Goal: Task Accomplishment & Management: Use online tool/utility

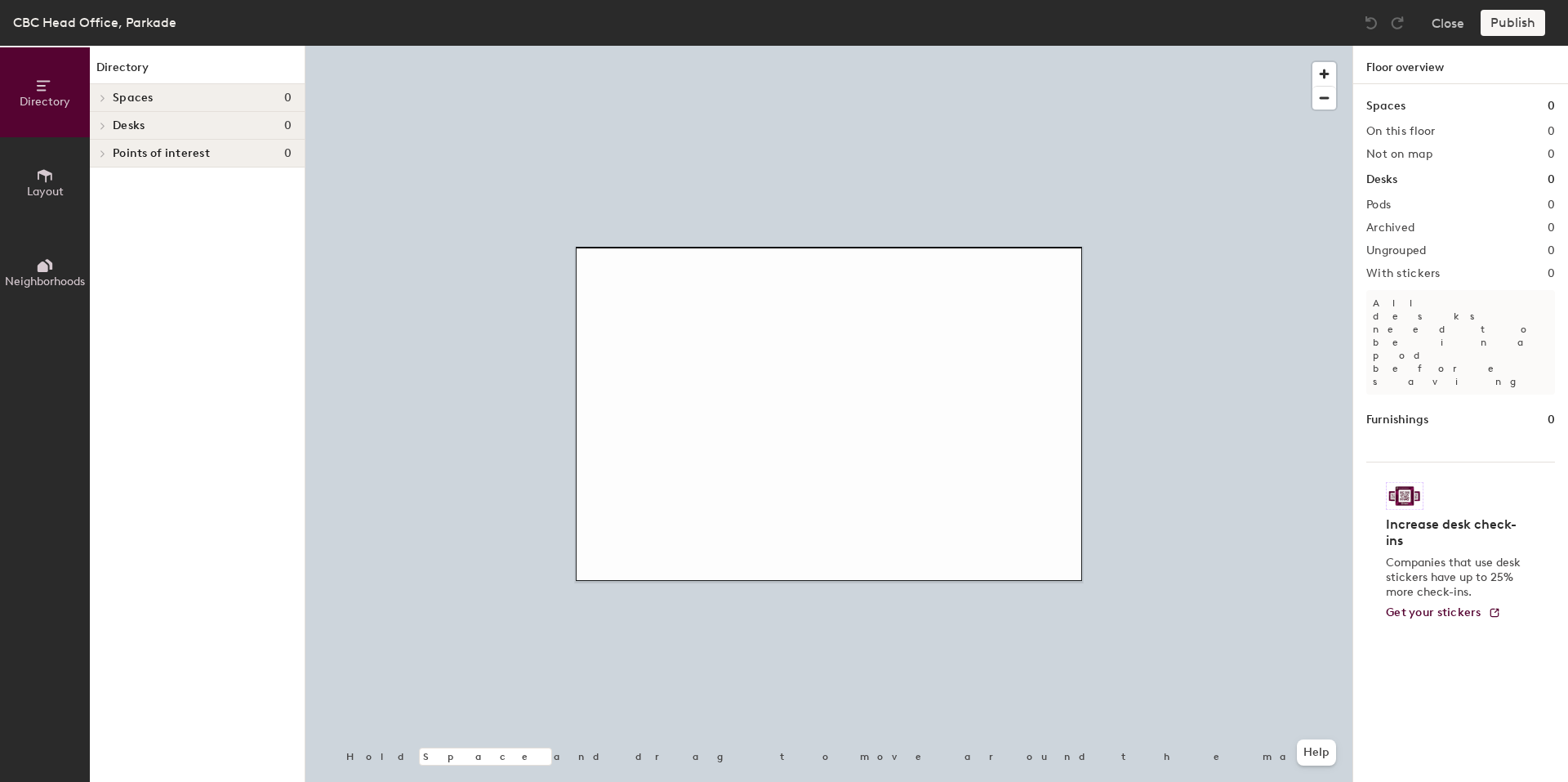
click at [22, 177] on button "Layout" at bounding box center [44, 182] width 90 height 90
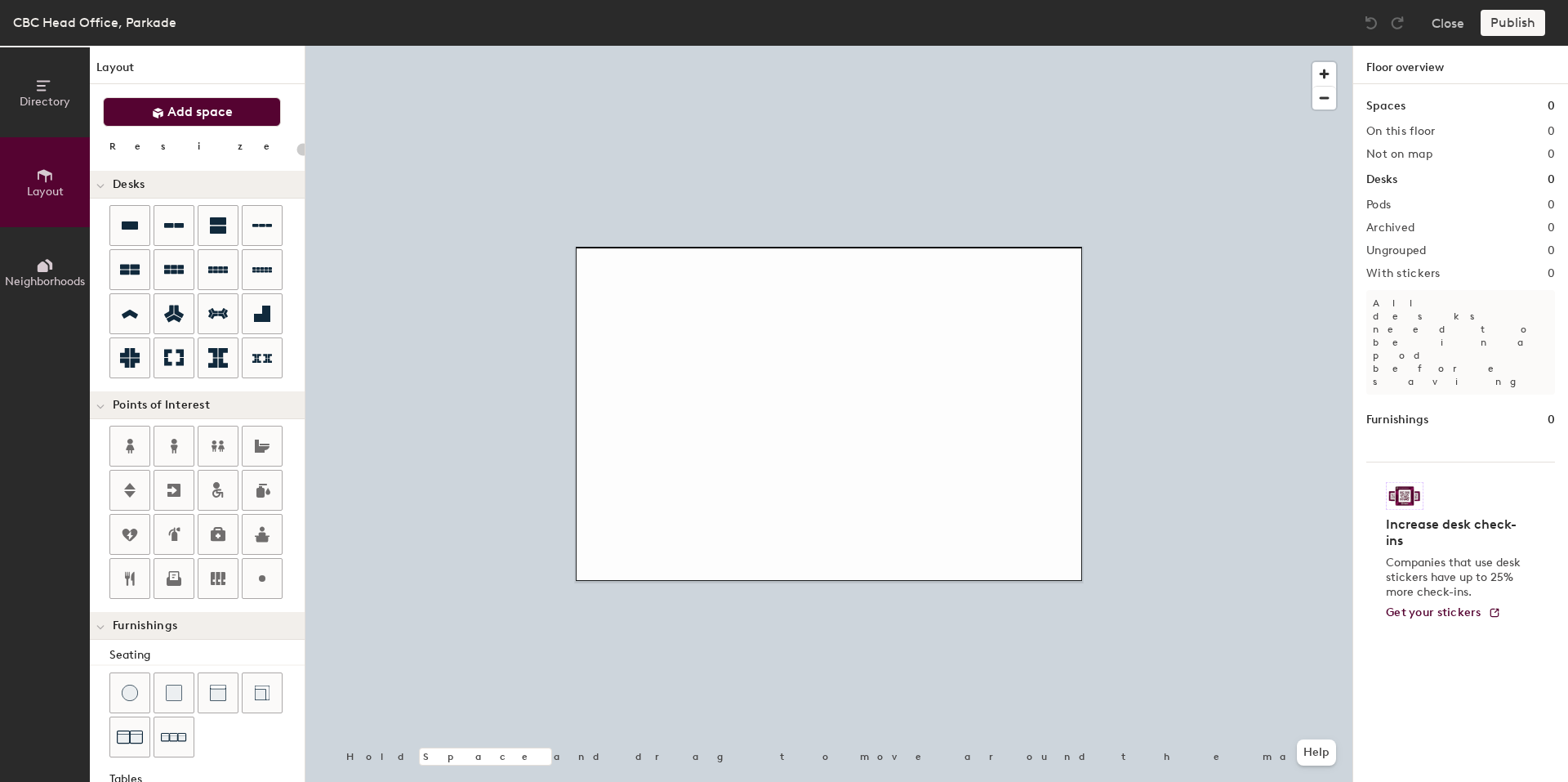
click at [232, 111] on button "Add space" at bounding box center [191, 112] width 178 height 30
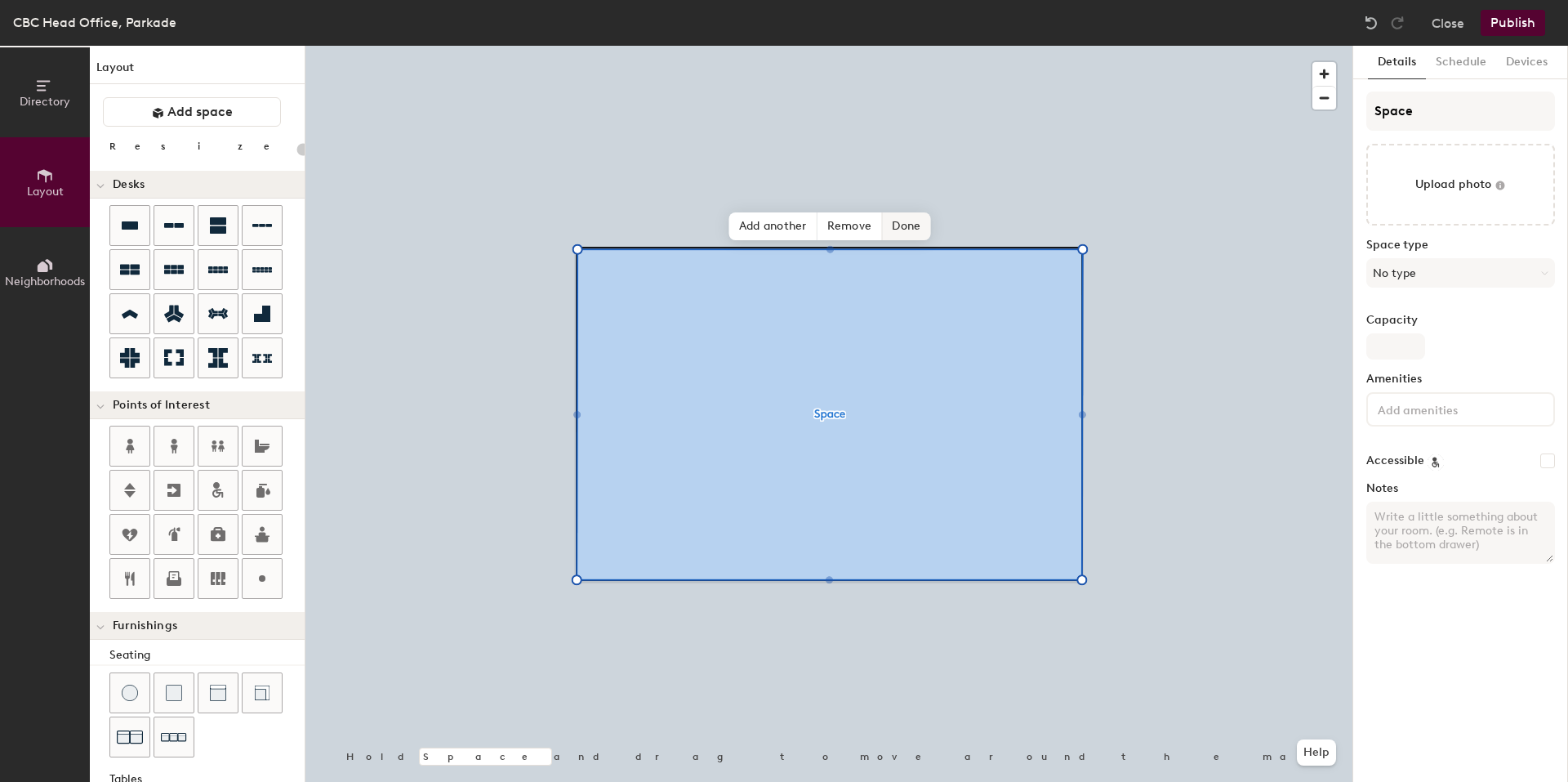
click at [914, 218] on span "Done" at bounding box center [906, 227] width 48 height 28
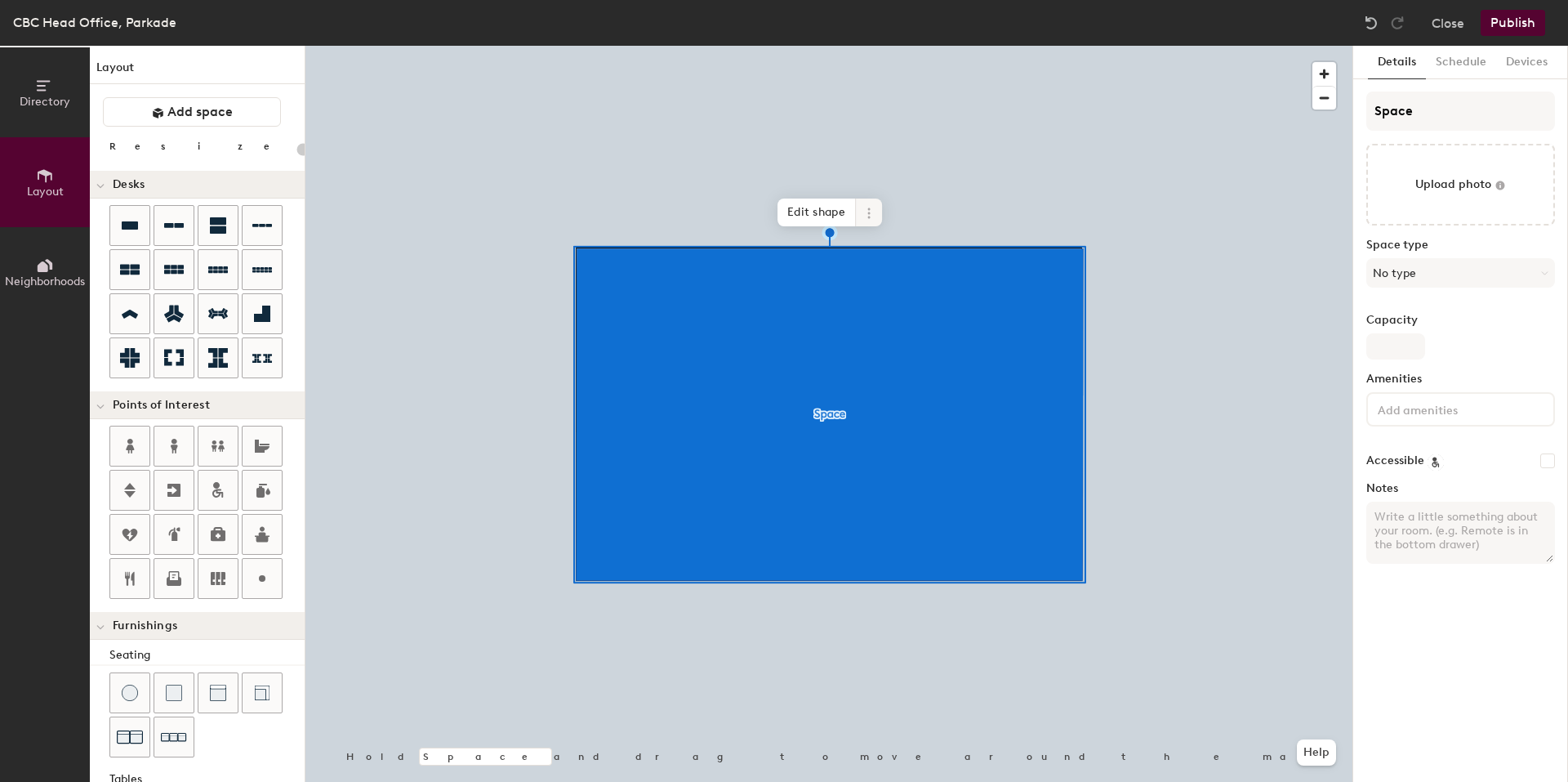
click at [867, 211] on icon at bounding box center [869, 214] width 13 height 13
type input "20"
click at [1438, 80] on div "Details Schedule Devices Space Upload photo Space type No type Capacity Ameniti…" at bounding box center [1461, 414] width 215 height 736
click at [1446, 94] on input "Space" at bounding box center [1461, 111] width 189 height 39
type input "Spac"
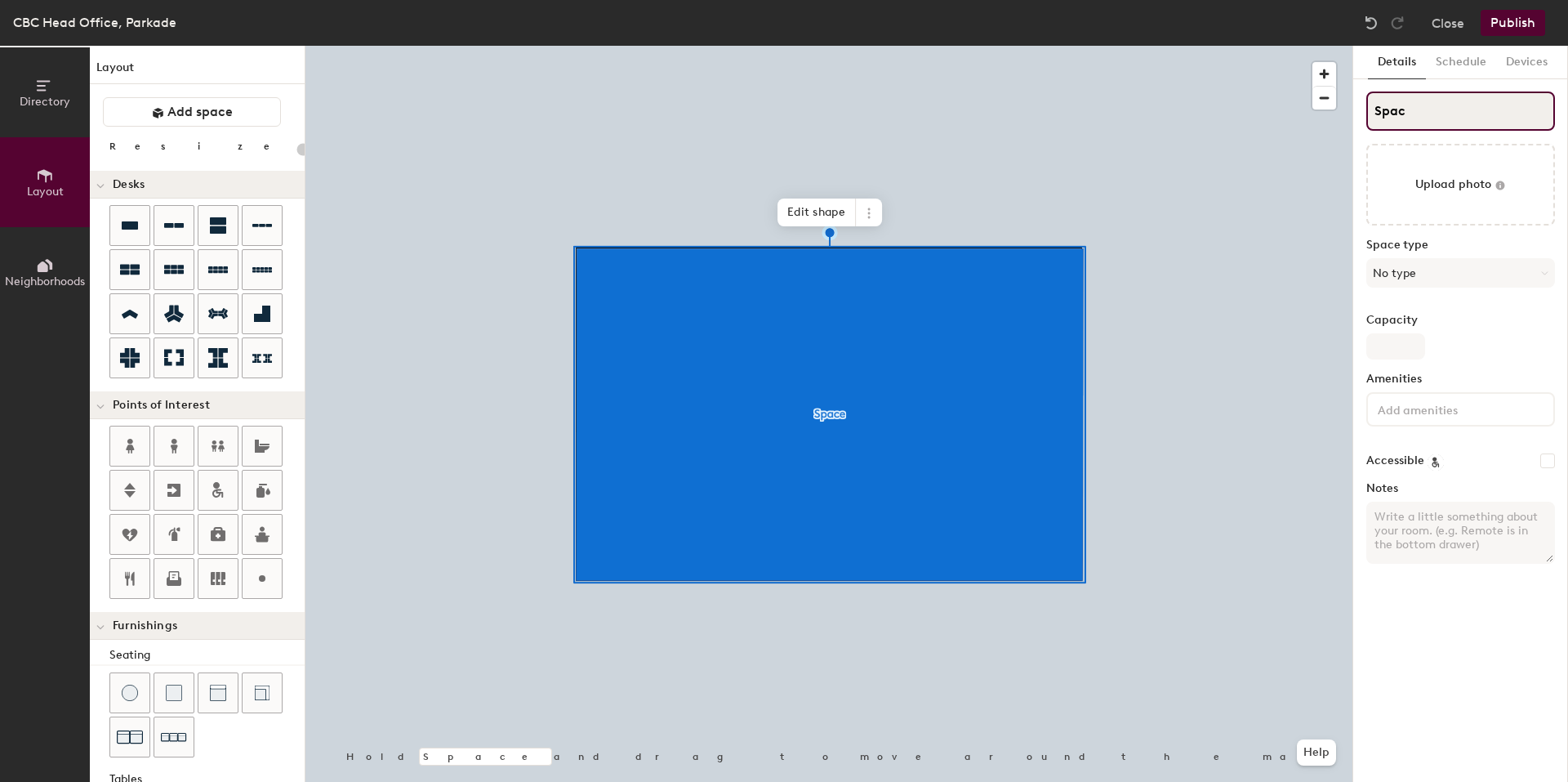
type input "20"
type input "S"
type input "20"
type input "S"
type input "20"
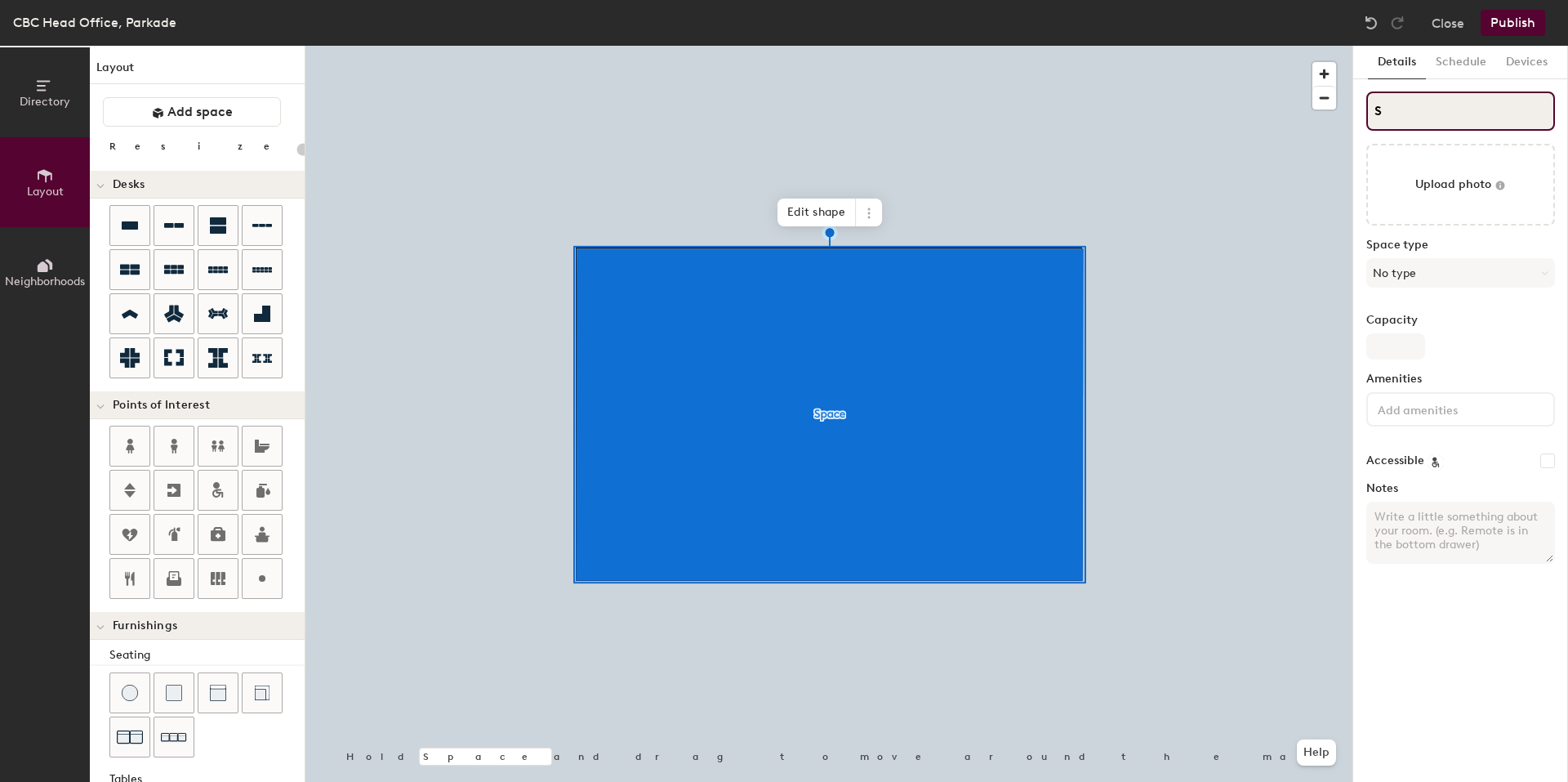
type input "SP"
type input "20"
type input "S"
type input "20"
type input "SP"
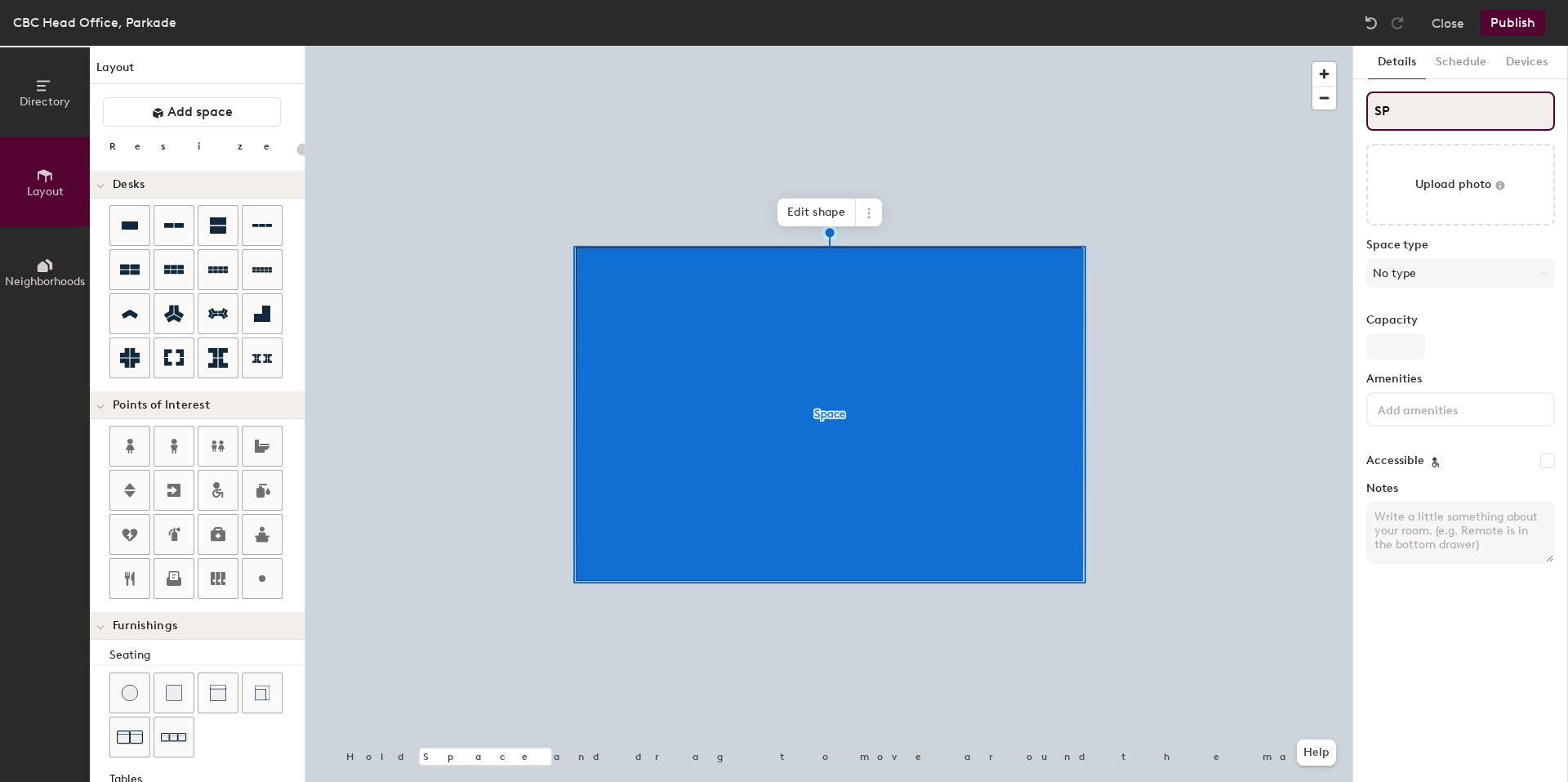
type input "20"
type input "S"
type input "20"
type input "S"
type input "20"
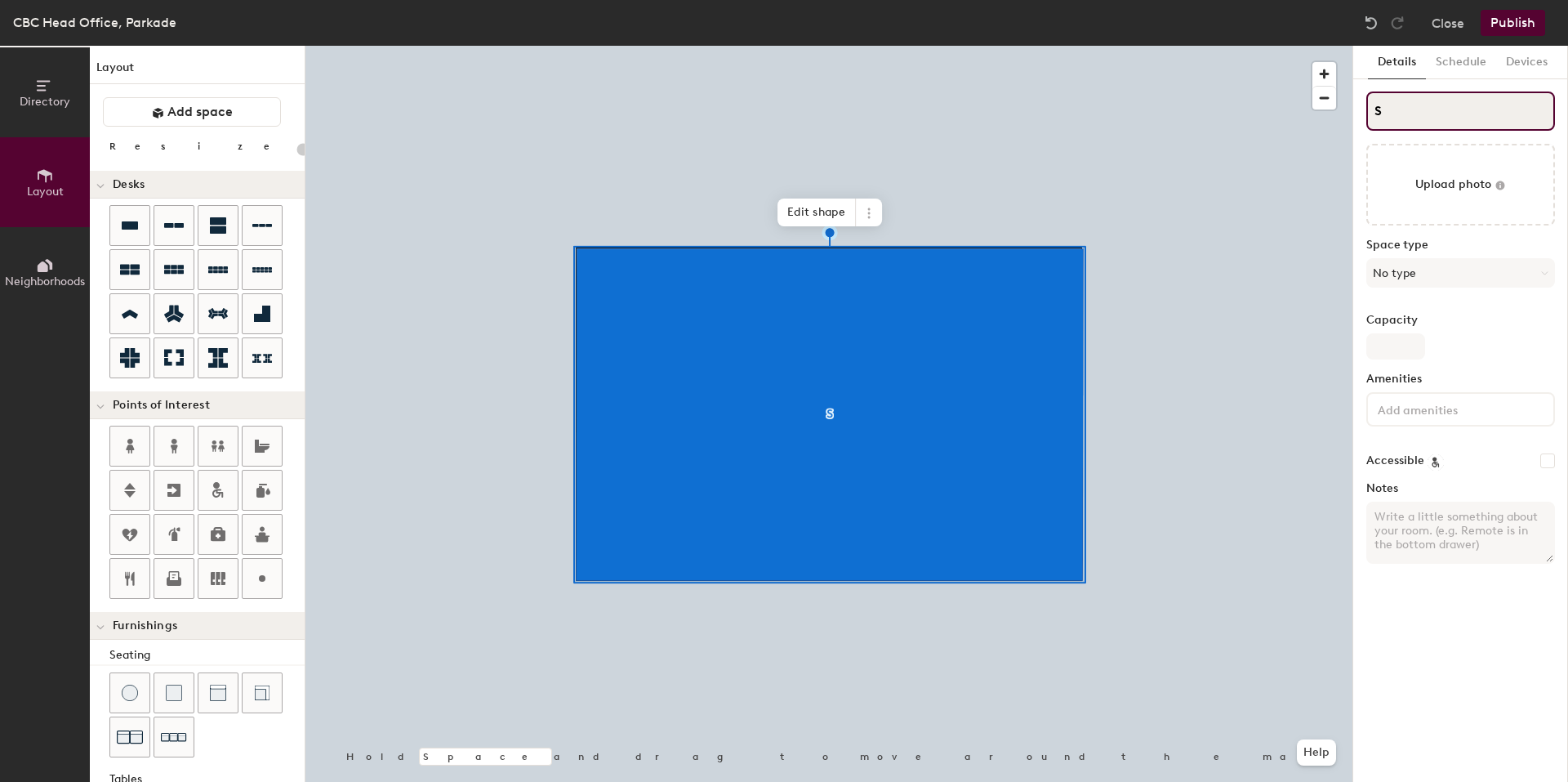
type input "PS"
type input "20"
type input "ParS"
type input "20"
type input "ParkadeS"
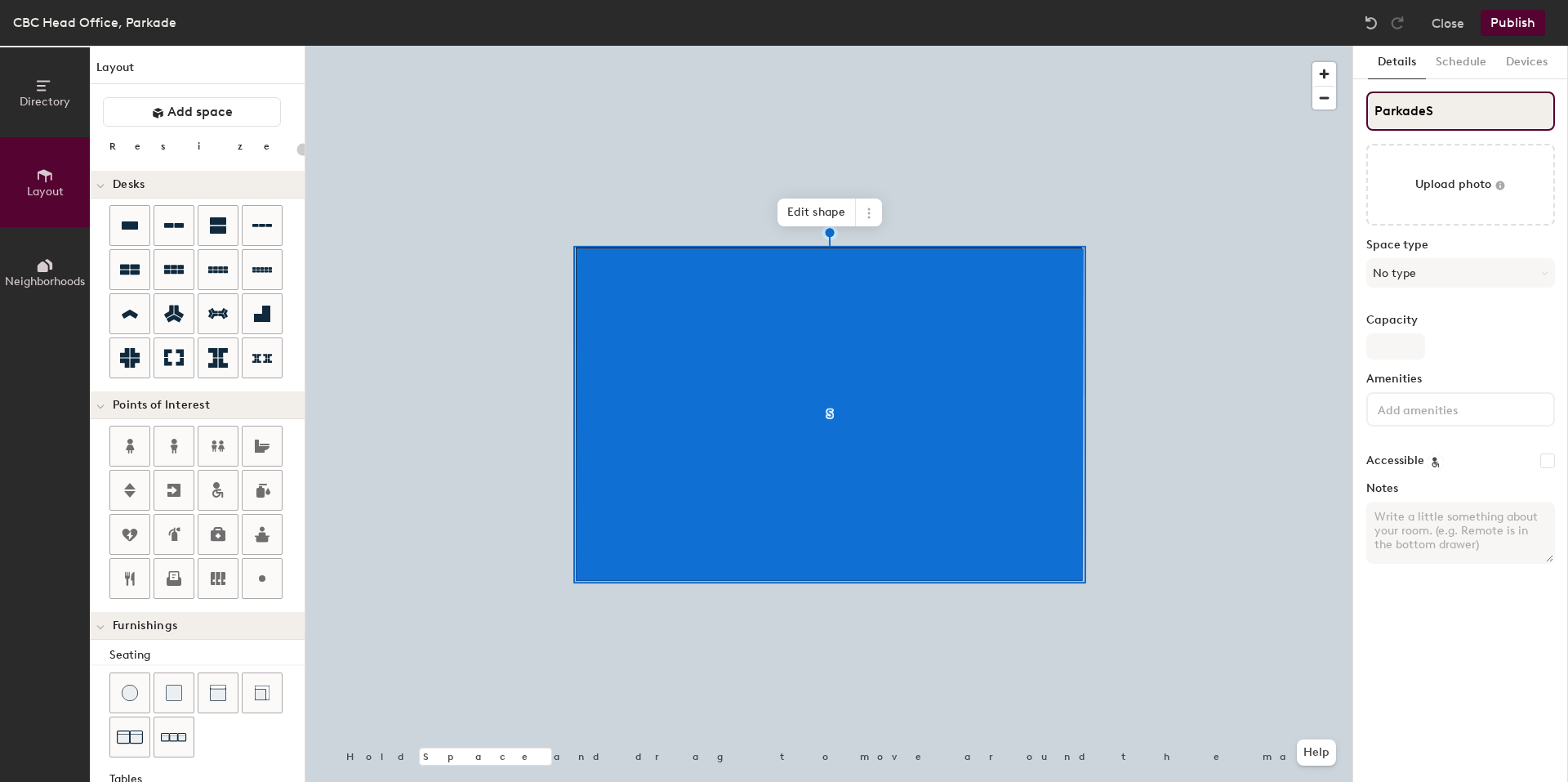
type input "20"
type input "Parkade"
type input "20"
type input "Parkade"
click at [1414, 269] on button "No type" at bounding box center [1461, 273] width 189 height 30
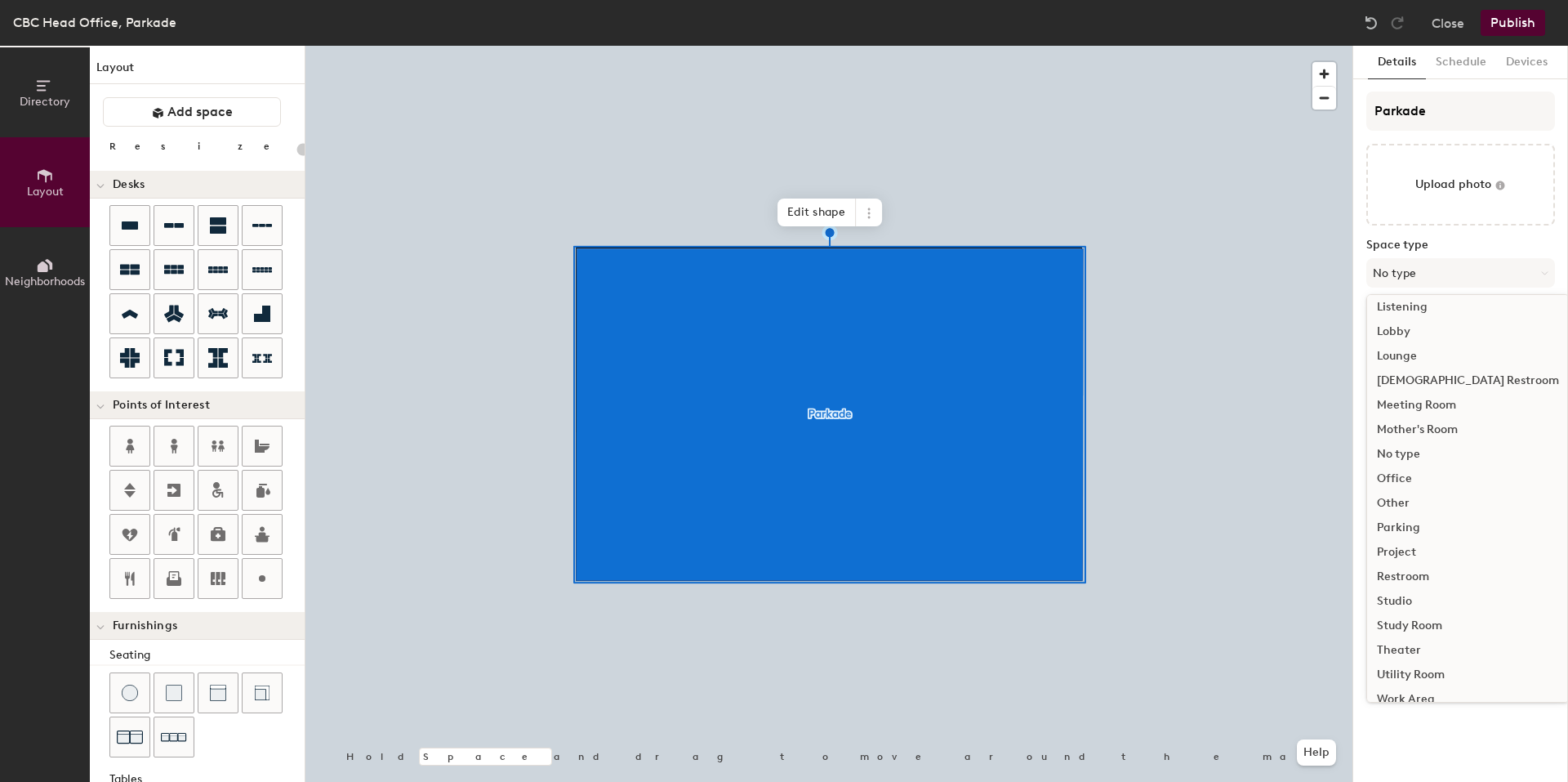
scroll to position [366, 0]
click at [1412, 508] on div "Parking" at bounding box center [1469, 512] width 202 height 25
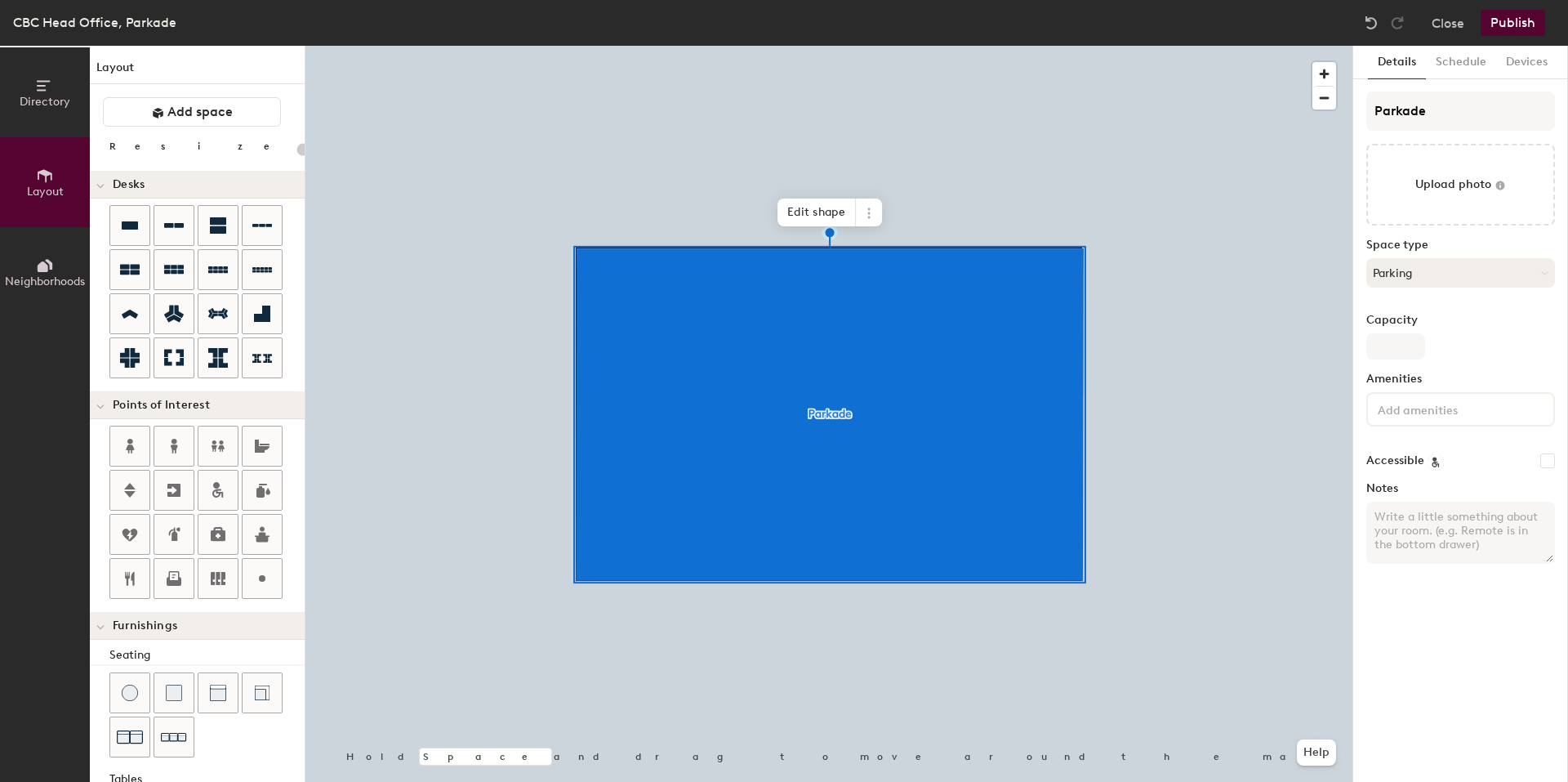
click at [1447, 274] on button "Parking" at bounding box center [1461, 273] width 189 height 30
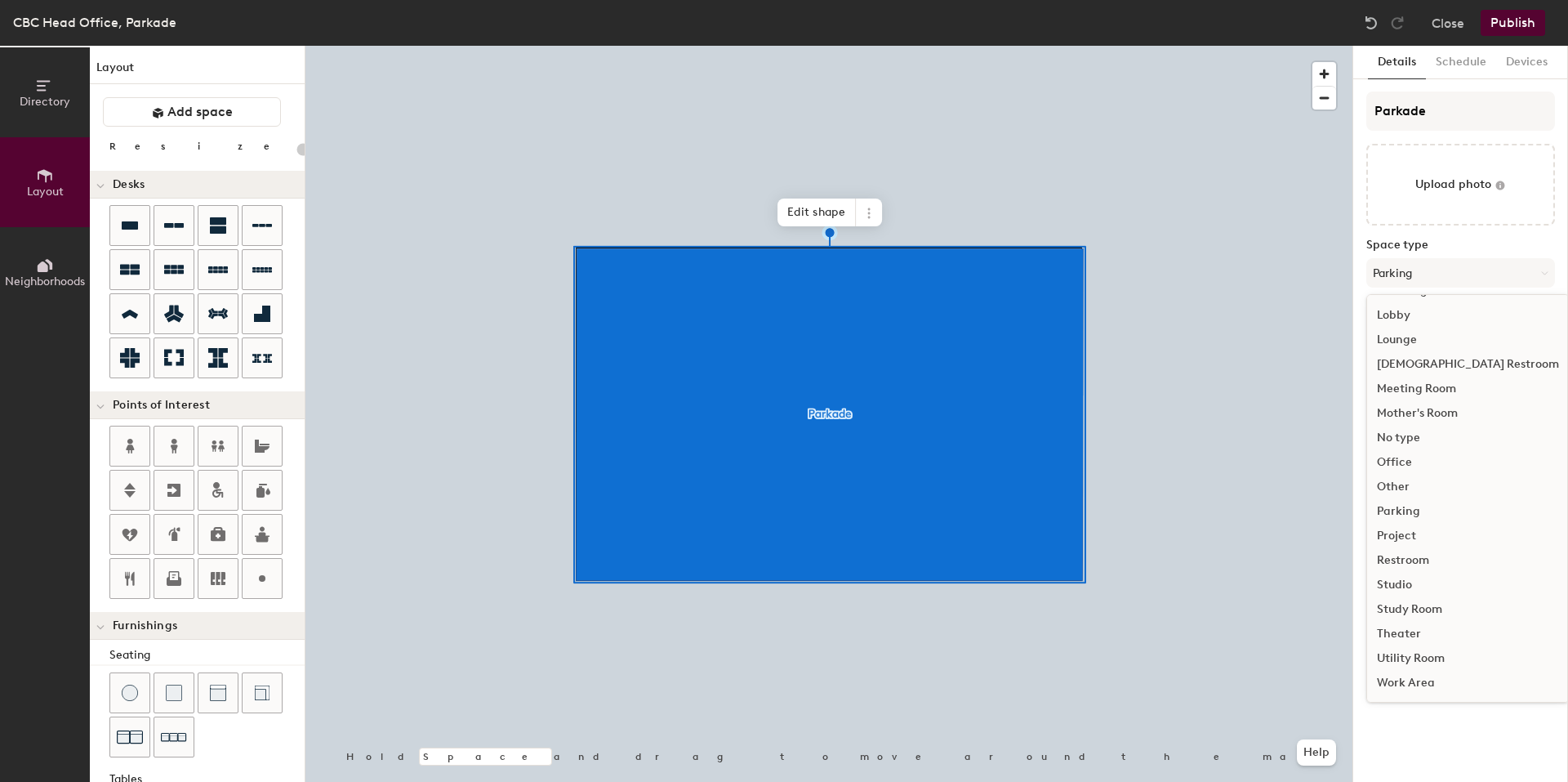
click at [1403, 508] on div "Parking" at bounding box center [1469, 512] width 202 height 25
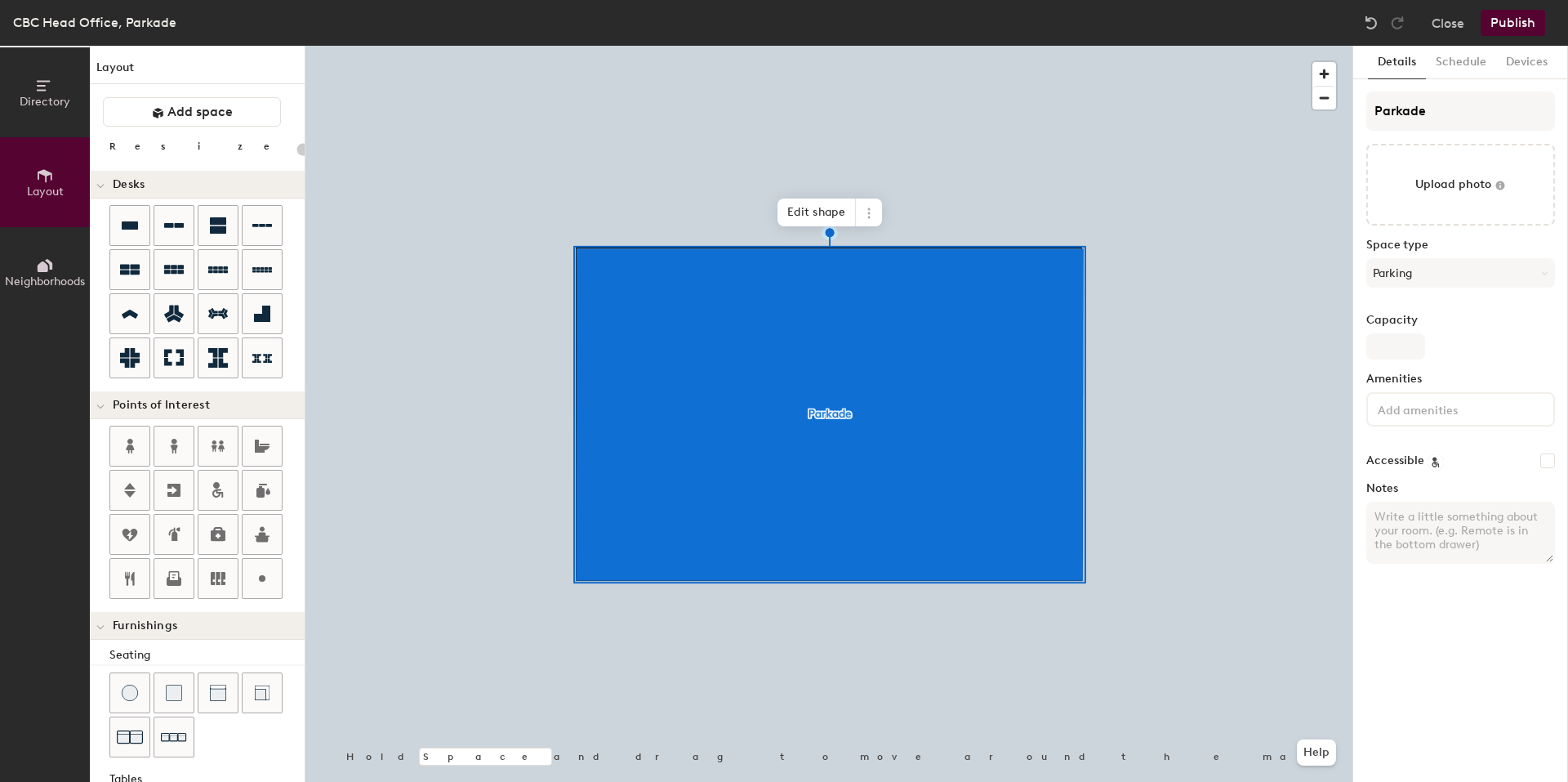
click at [1450, 412] on input at bounding box center [1448, 408] width 147 height 20
type input "20"
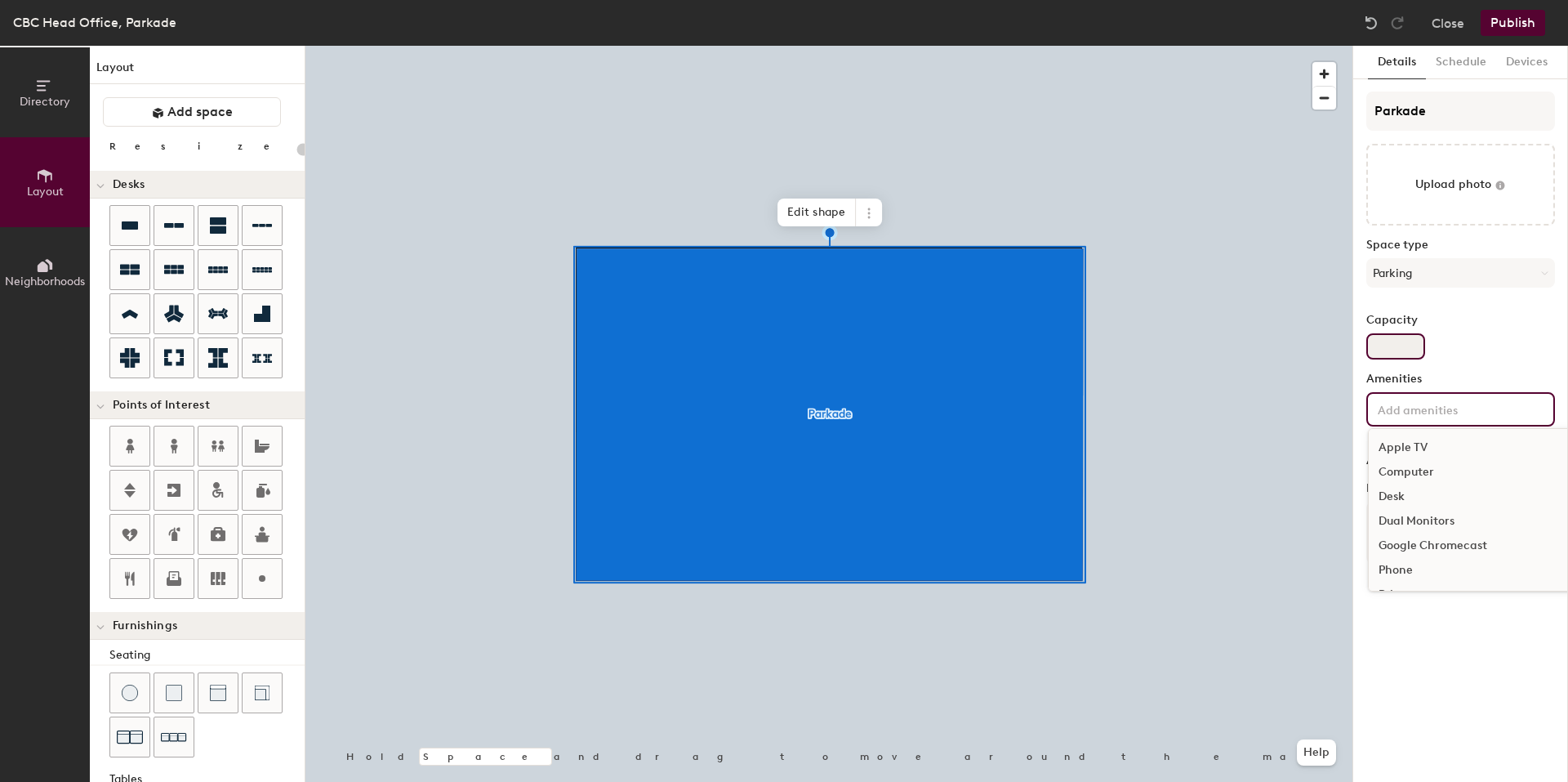
click at [1416, 343] on input "Capacity" at bounding box center [1396, 347] width 59 height 26
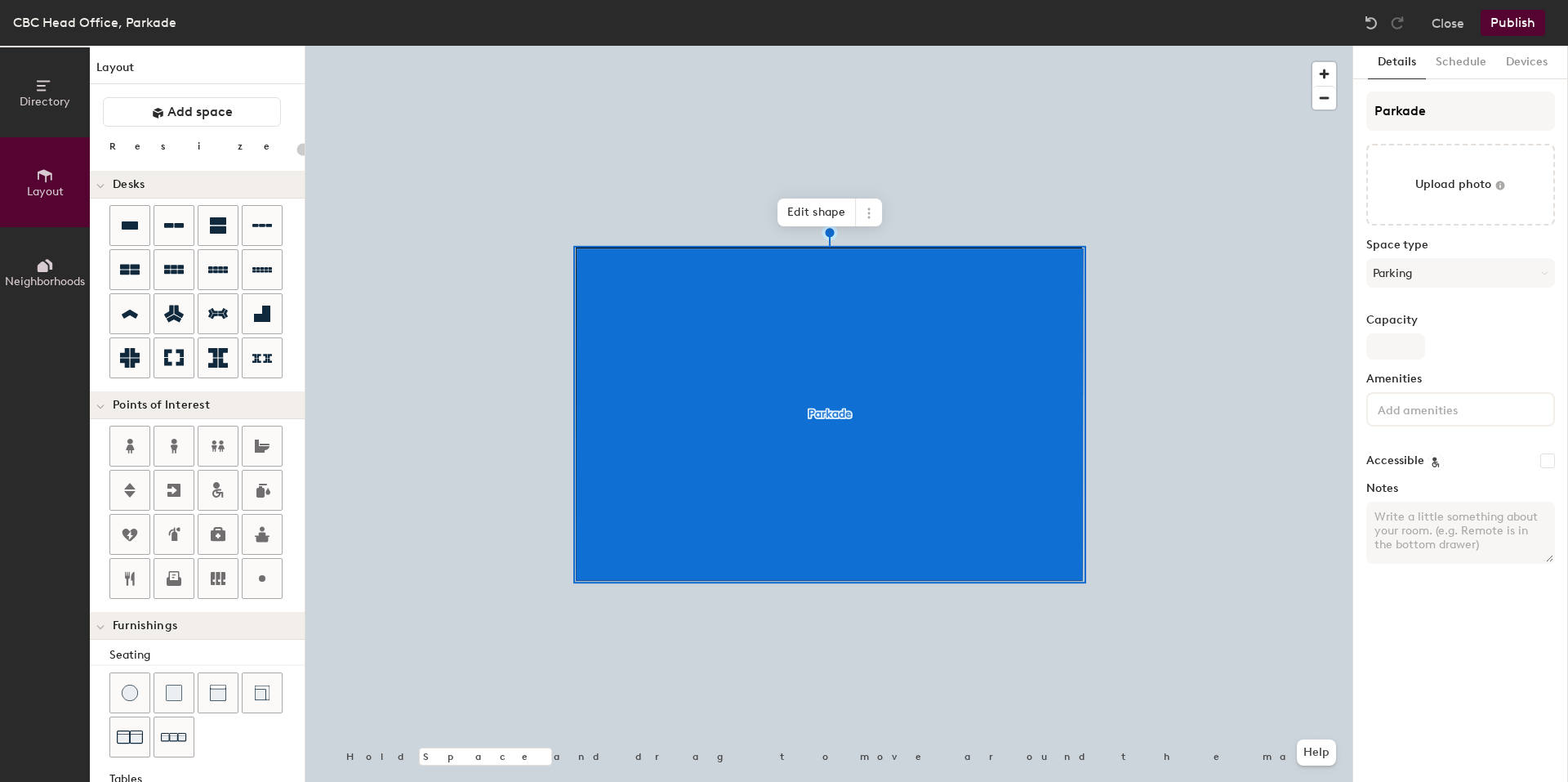
click at [1471, 340] on div "Capacity" at bounding box center [1461, 337] width 189 height 46
click at [1450, 416] on input at bounding box center [1448, 408] width 147 height 20
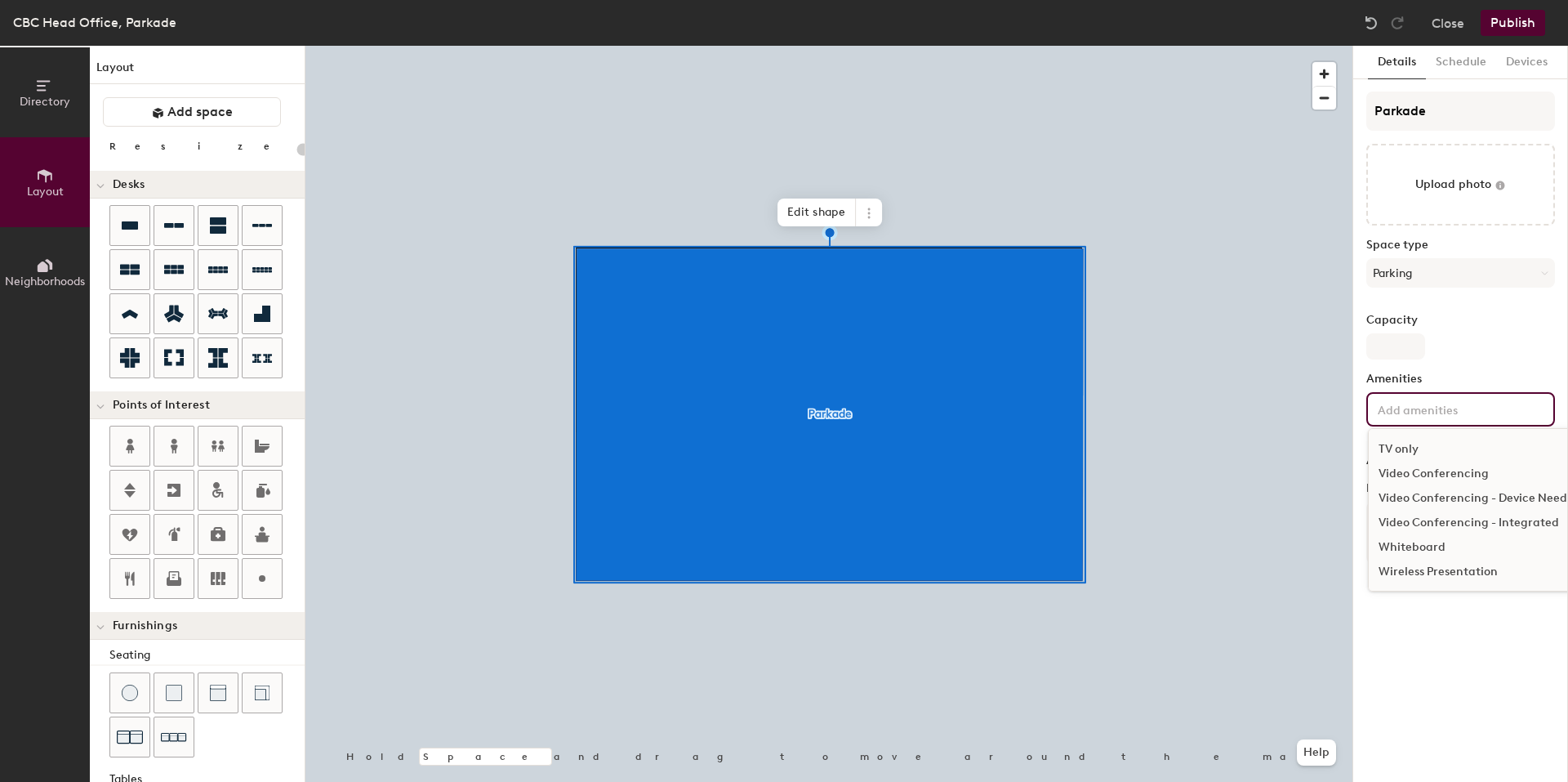
click at [1488, 329] on div "Capacity" at bounding box center [1461, 337] width 189 height 46
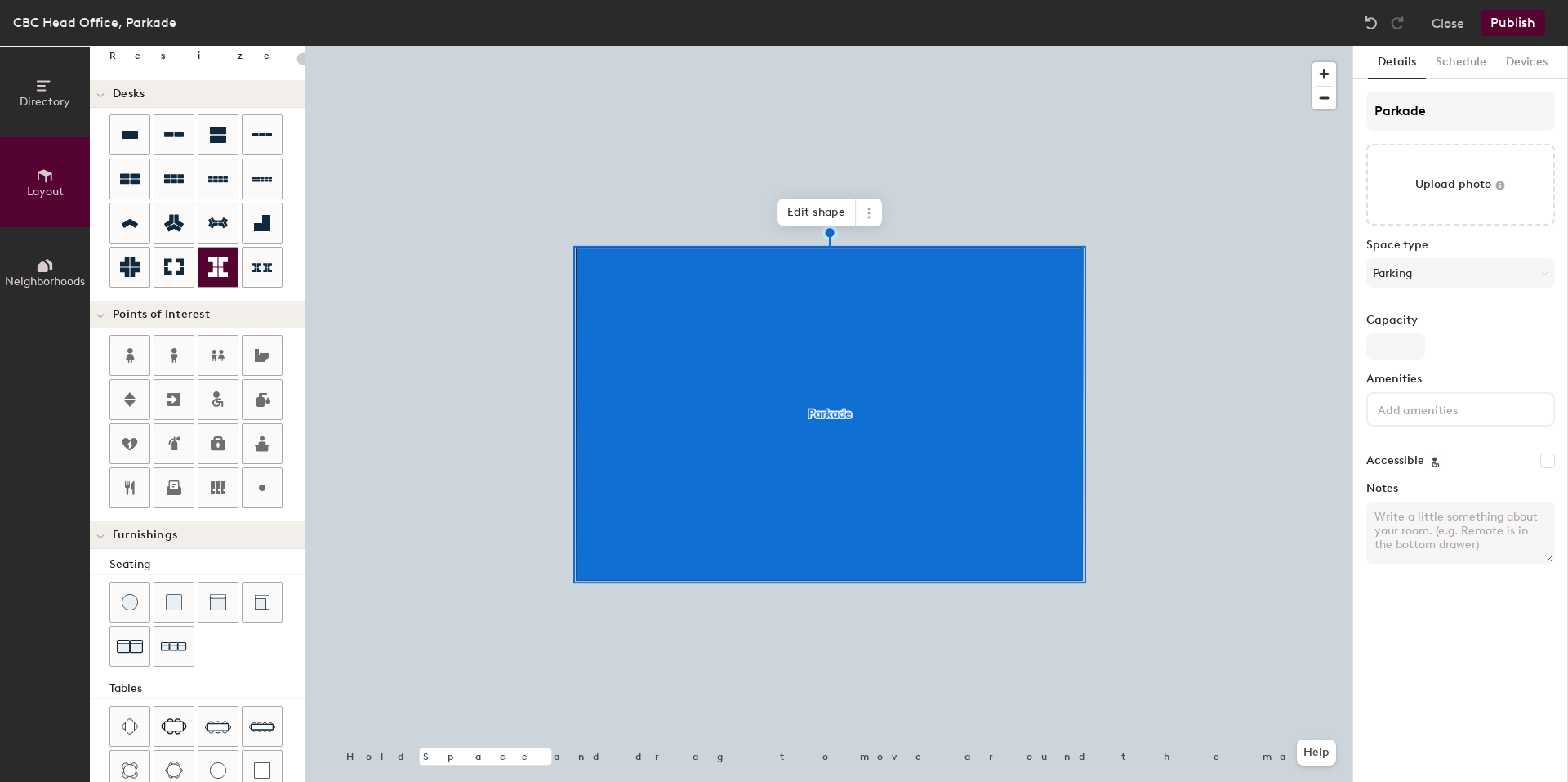
scroll to position [0, 0]
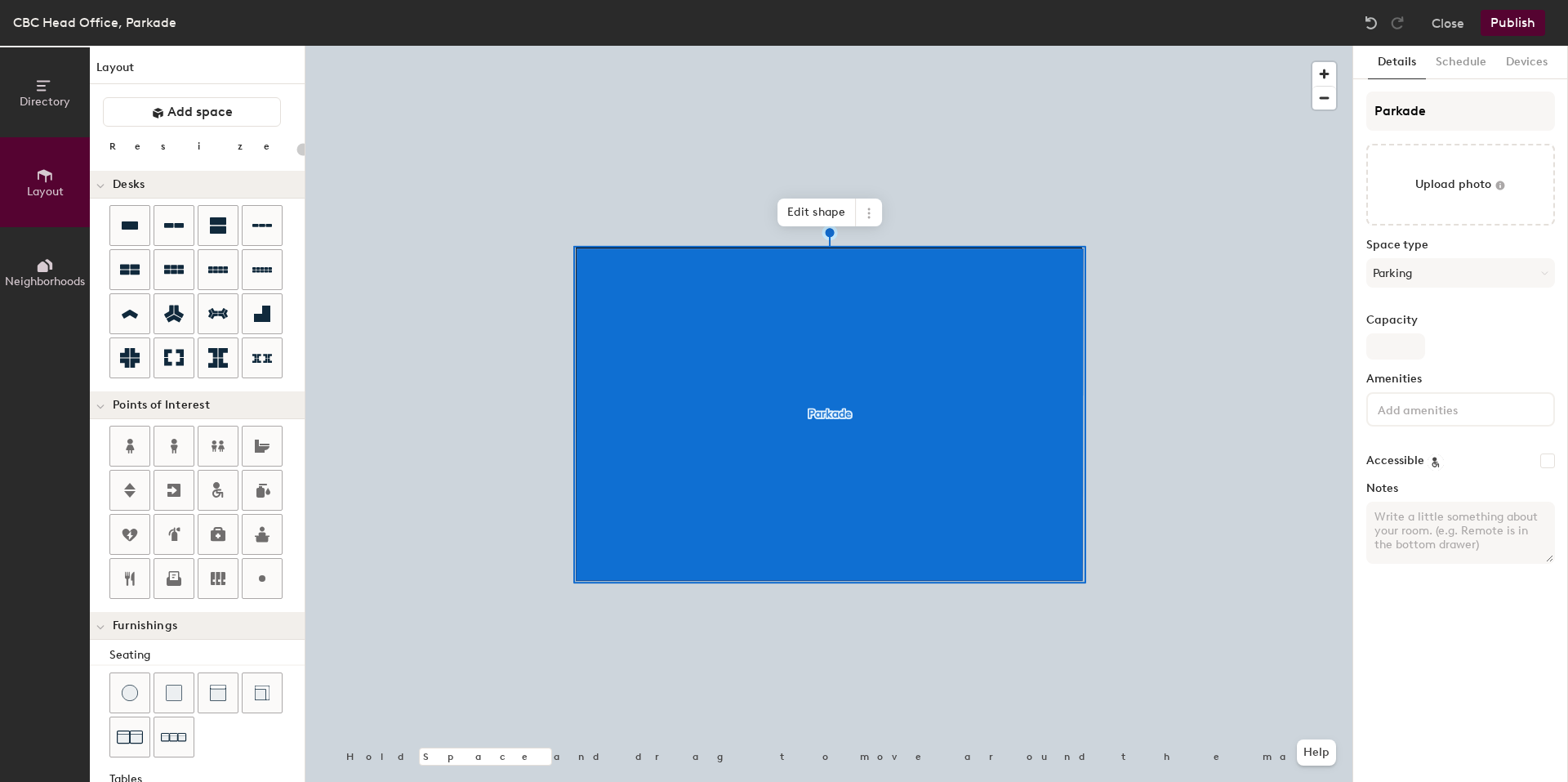
click at [53, 104] on span "Directory" at bounding box center [45, 101] width 51 height 14
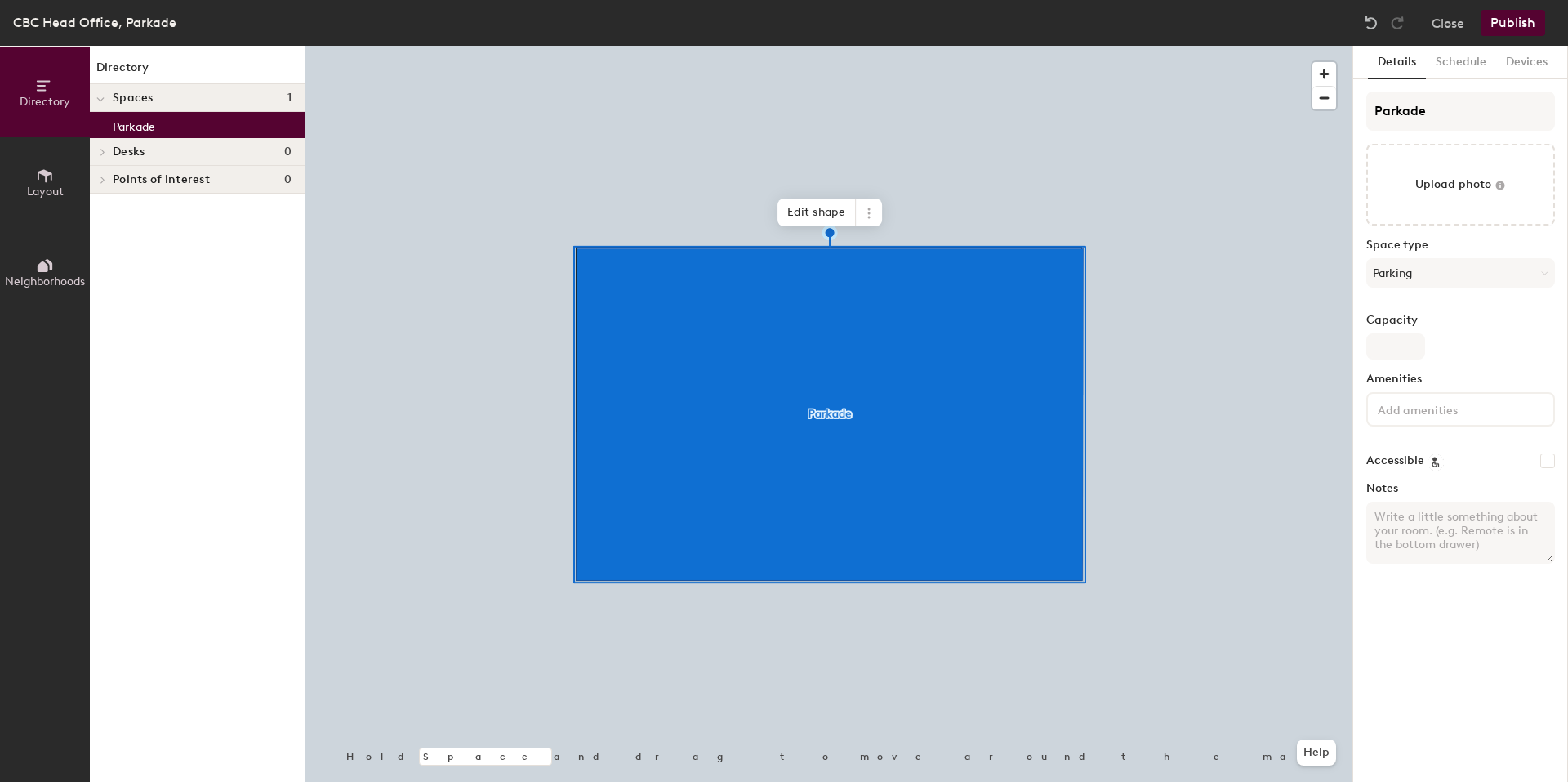
click at [513, 46] on div at bounding box center [829, 46] width 1047 height 0
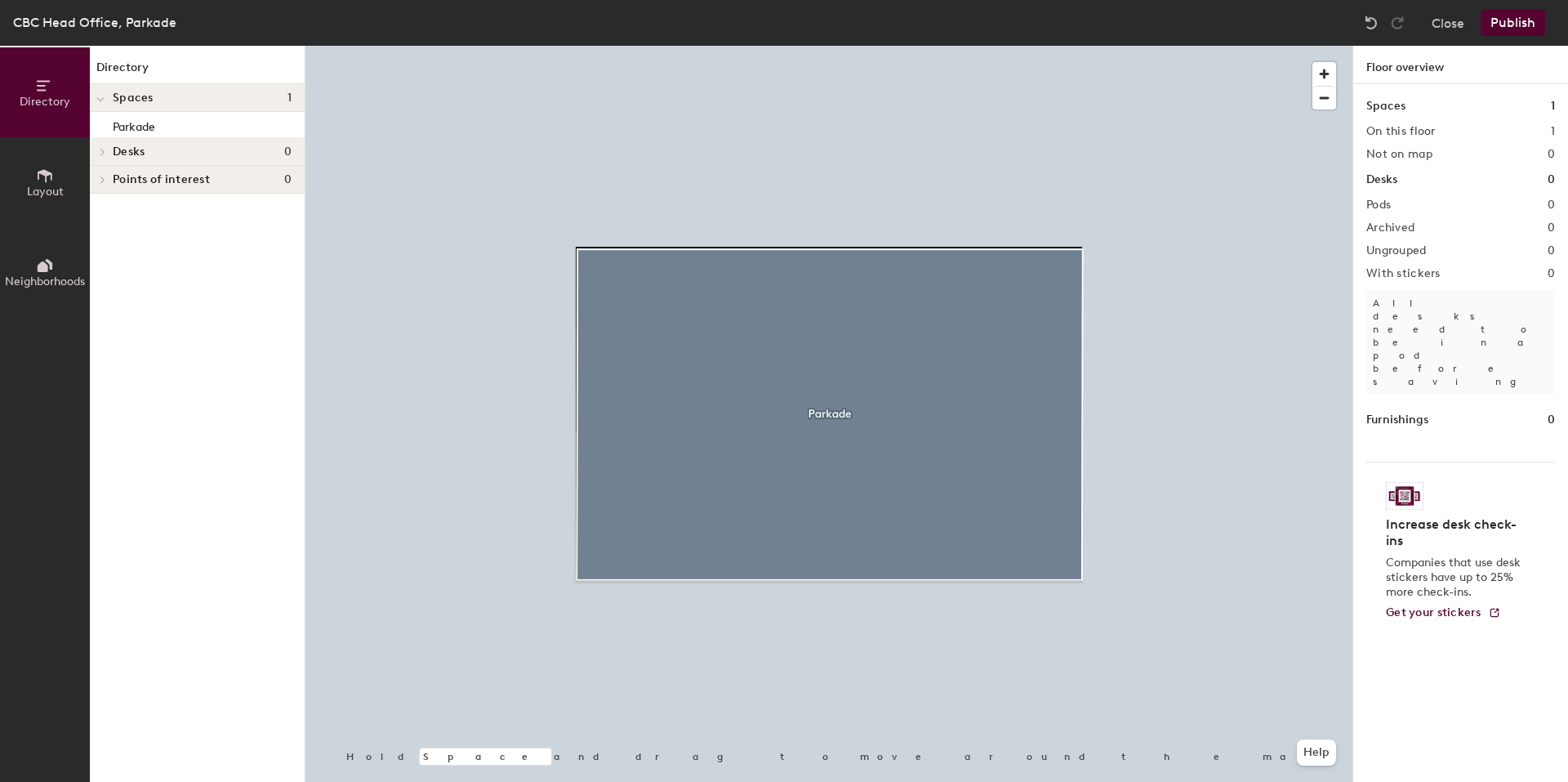
click at [42, 268] on icon at bounding box center [43, 266] width 11 height 11
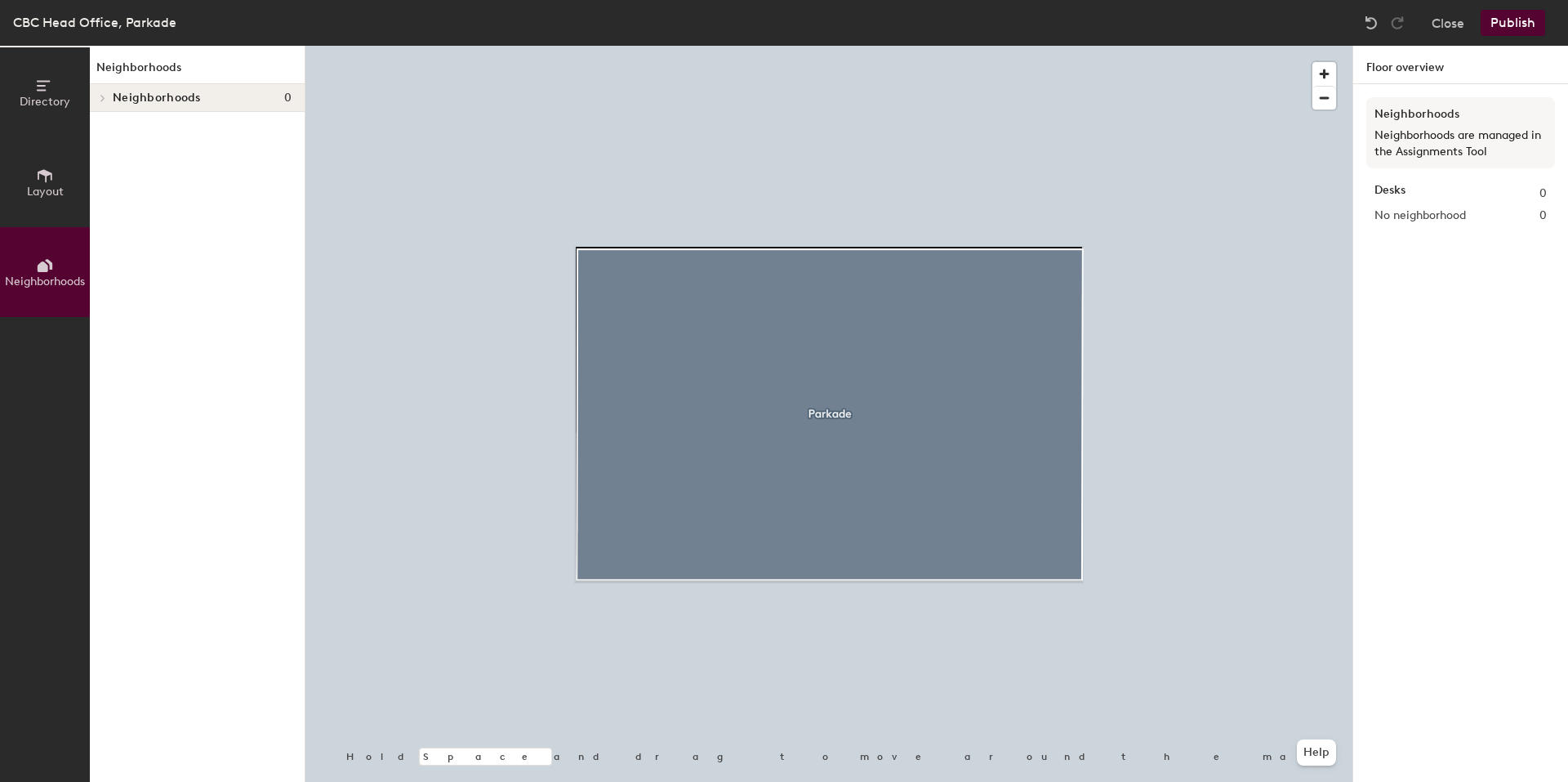
click at [46, 186] on span "Layout" at bounding box center [45, 191] width 37 height 14
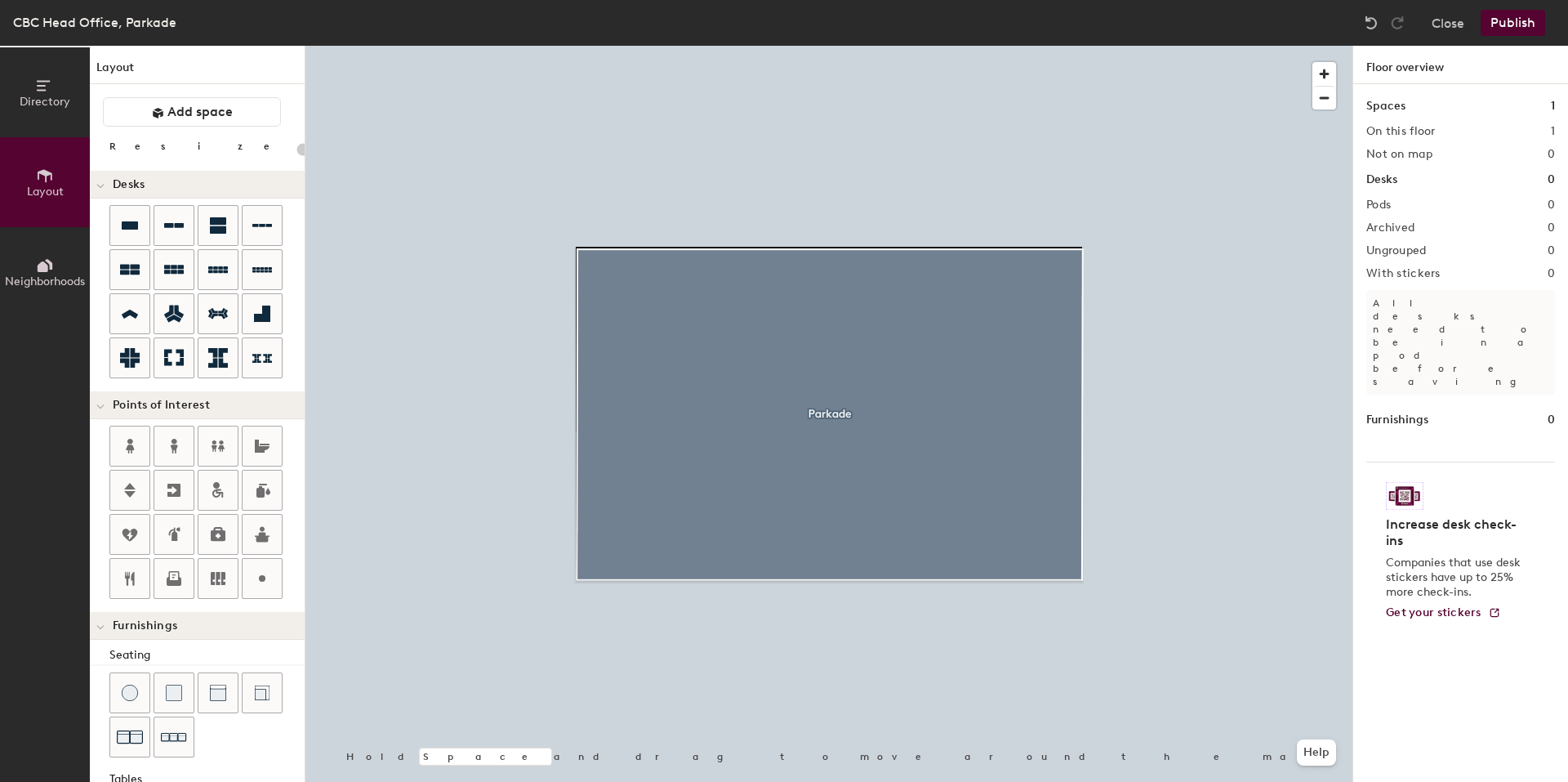
click at [45, 171] on icon at bounding box center [45, 176] width 15 height 13
click at [1447, 20] on button "Close" at bounding box center [1448, 23] width 33 height 26
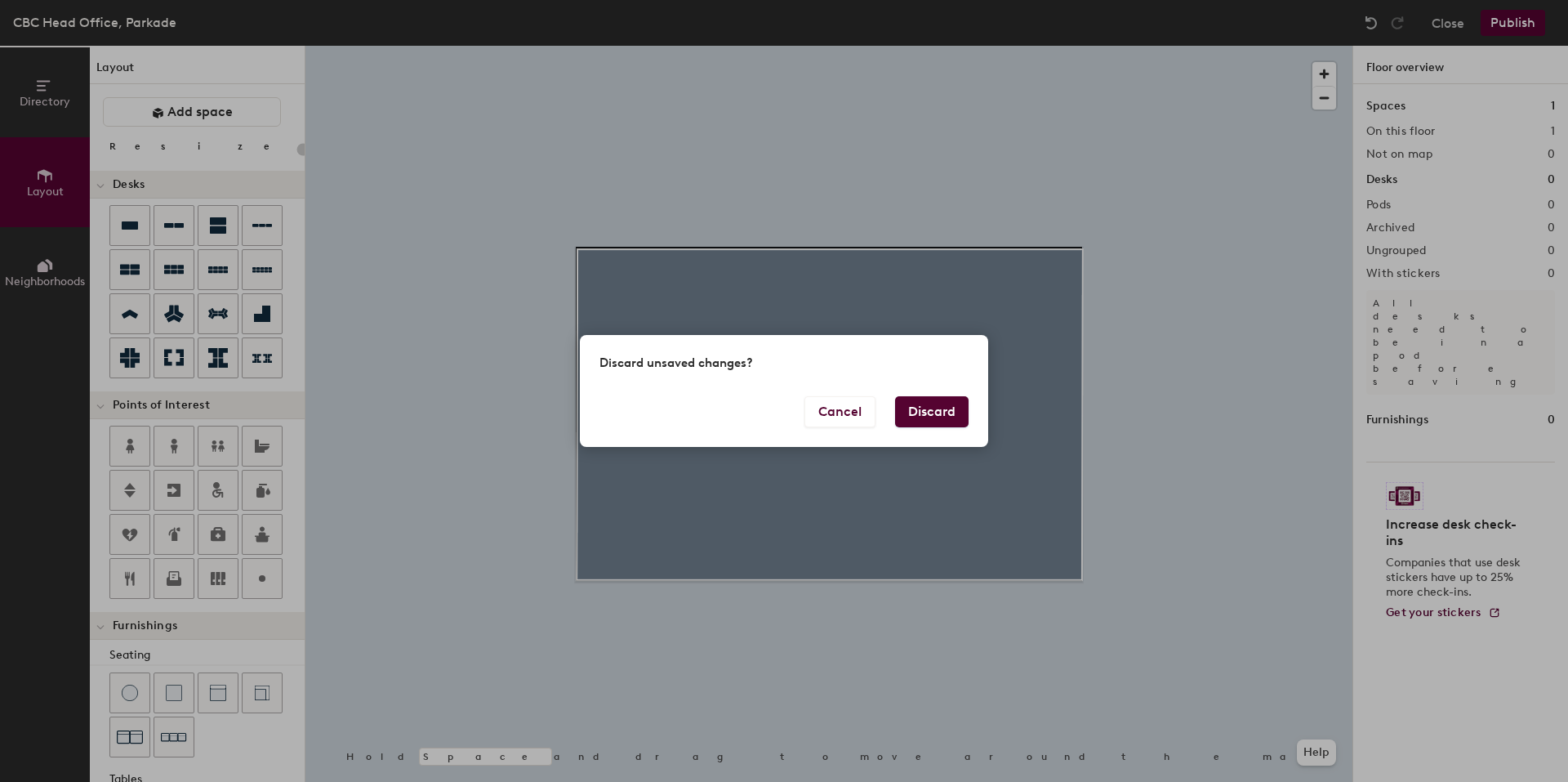
click at [922, 398] on button "Discard" at bounding box center [931, 412] width 73 height 31
type input "20"
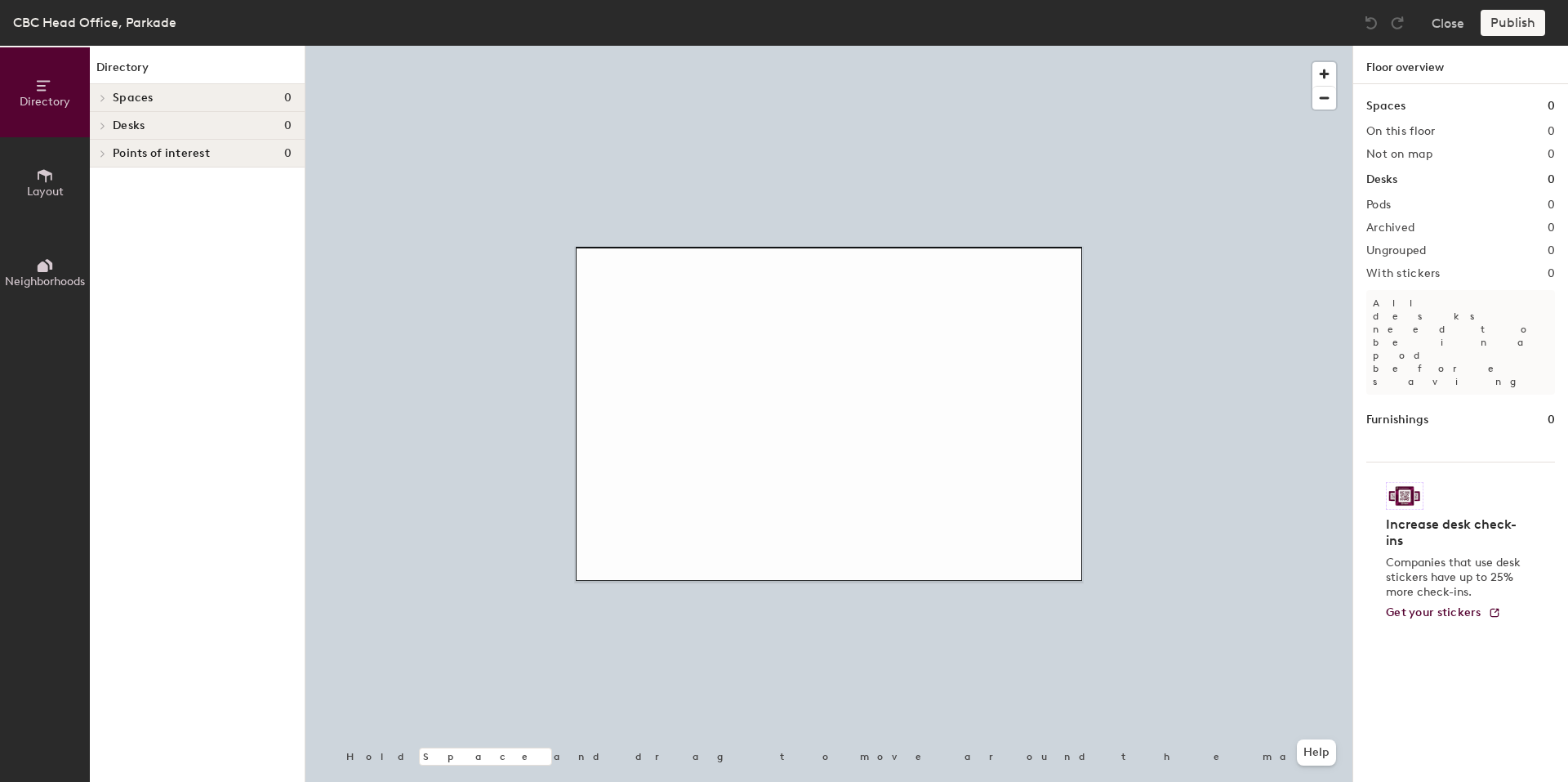
click at [36, 176] on icon at bounding box center [45, 176] width 18 height 18
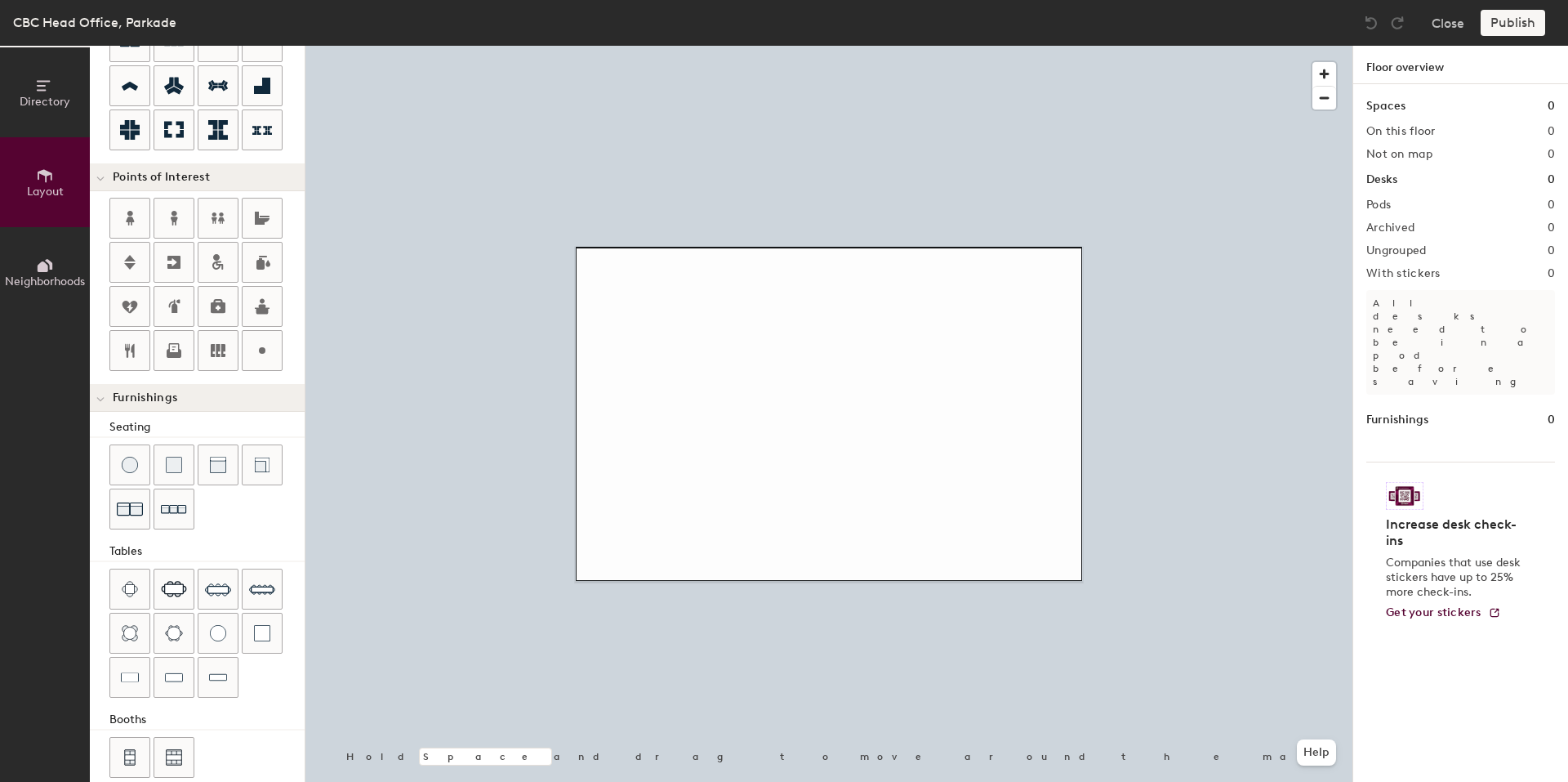
scroll to position [250, 0]
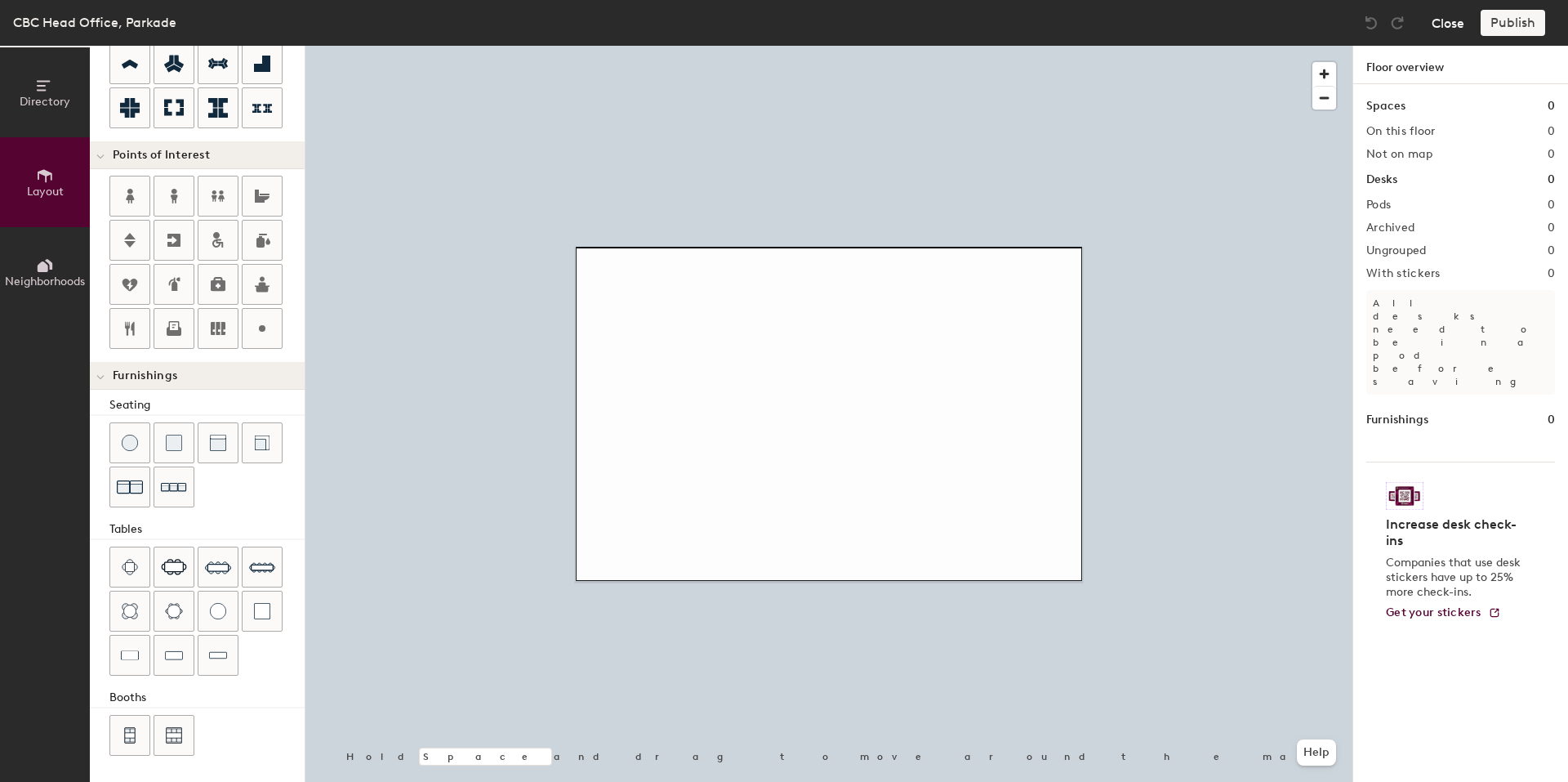
click at [1445, 22] on button "Close" at bounding box center [1448, 23] width 33 height 26
